Goal: Transaction & Acquisition: Purchase product/service

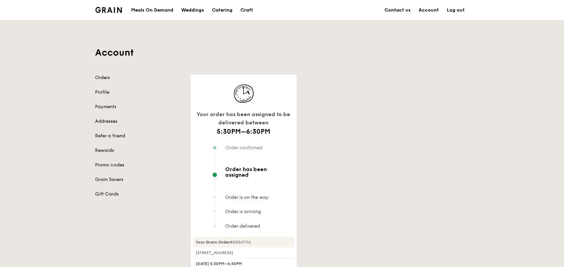
click at [102, 12] on img at bounding box center [108, 10] width 27 height 6
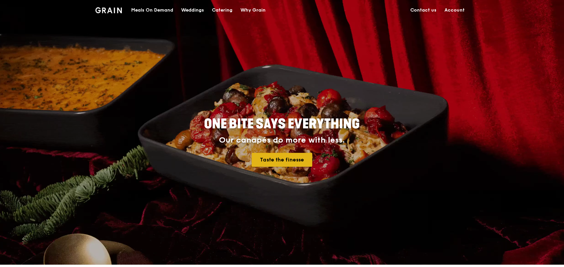
click at [282, 157] on link "Taste the finesse" at bounding box center [282, 160] width 61 height 14
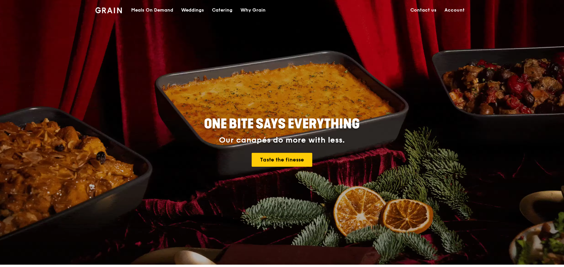
click at [164, 11] on div "Meals On Demand" at bounding box center [152, 10] width 42 height 20
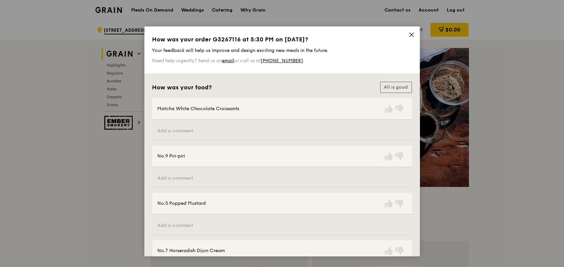
click at [408, 35] on icon at bounding box center [411, 35] width 6 height 6
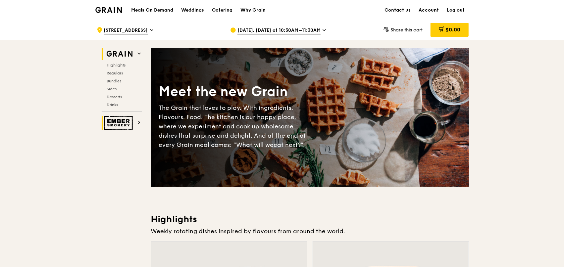
click at [128, 121] on img at bounding box center [119, 123] width 30 height 14
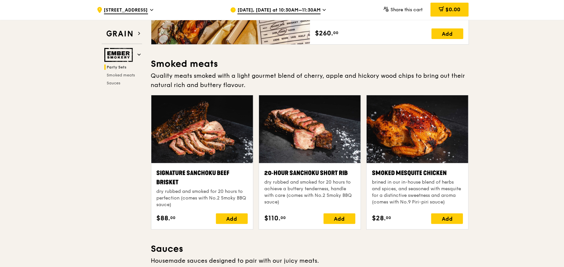
scroll to position [154, 0]
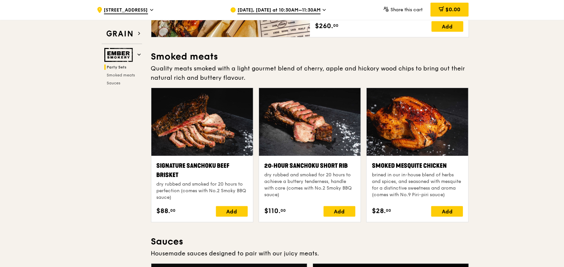
click at [411, 172] on div "brined in our in-house blend of herbs and spices, and seasoned with mesquite fo…" at bounding box center [417, 185] width 91 height 26
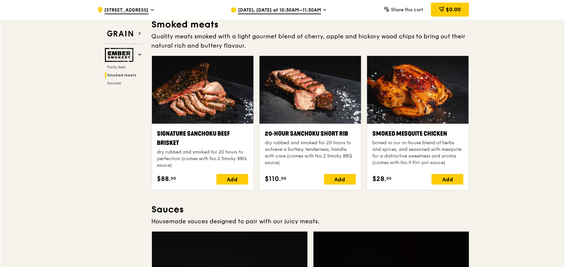
scroll to position [187, 0]
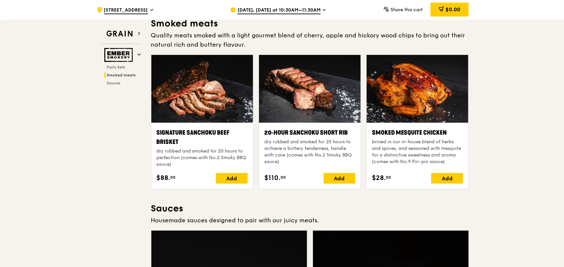
click at [408, 139] on div "brined in our in-house blend of herbs and spices, and seasoned with mesquite fo…" at bounding box center [417, 152] width 91 height 26
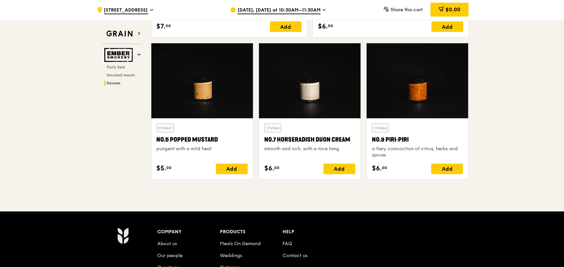
scroll to position [815, 0]
